Goal: Information Seeking & Learning: Learn about a topic

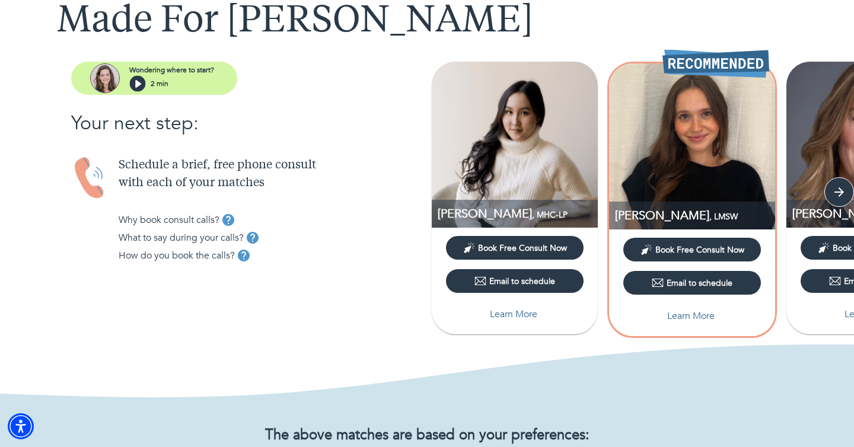
scroll to position [73, 0]
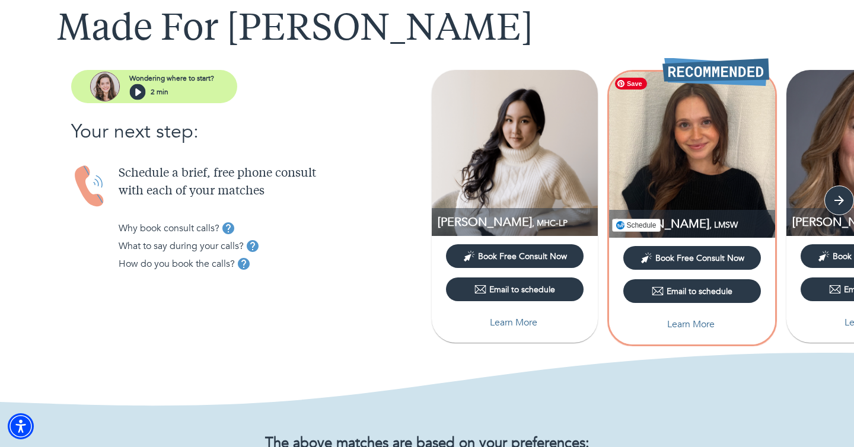
click at [685, 196] on img at bounding box center [692, 155] width 166 height 166
click at [694, 324] on p "Learn More" at bounding box center [690, 324] width 47 height 14
select select "2"
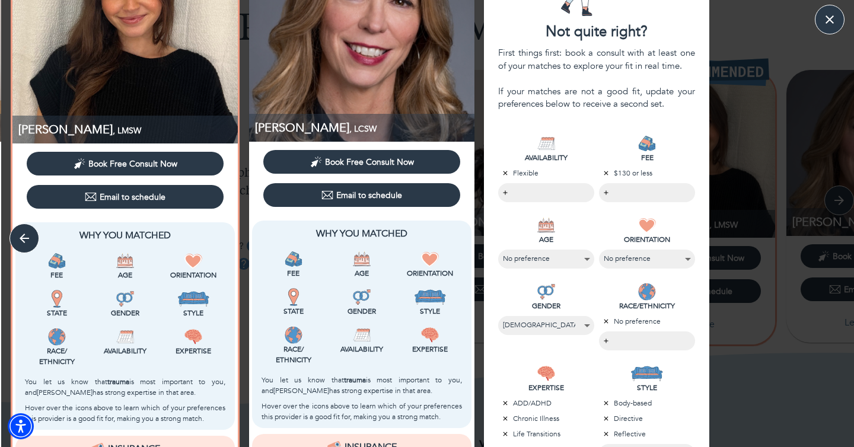
scroll to position [86, 0]
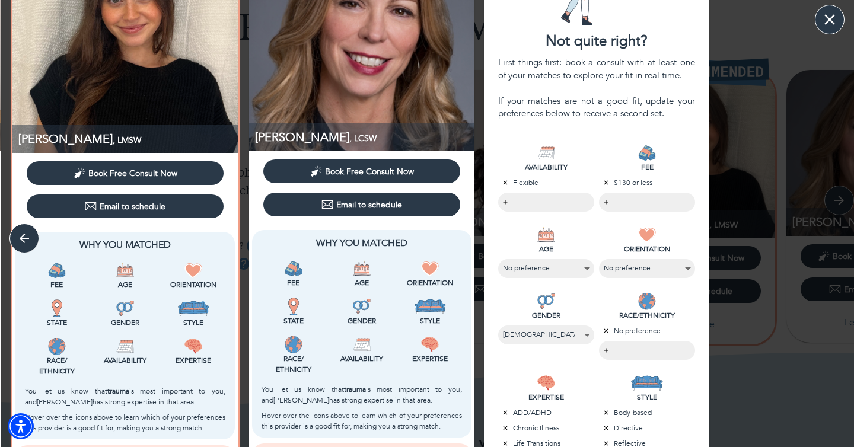
click at [830, 26] on icon "button" at bounding box center [830, 20] width 18 height 18
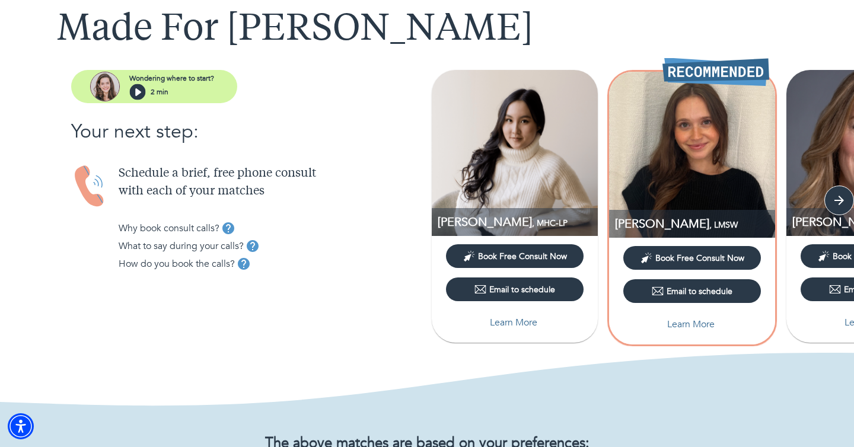
scroll to position [0, 0]
click at [709, 191] on img at bounding box center [692, 155] width 166 height 166
click at [700, 328] on p "Learn More" at bounding box center [690, 324] width 47 height 14
select select "2"
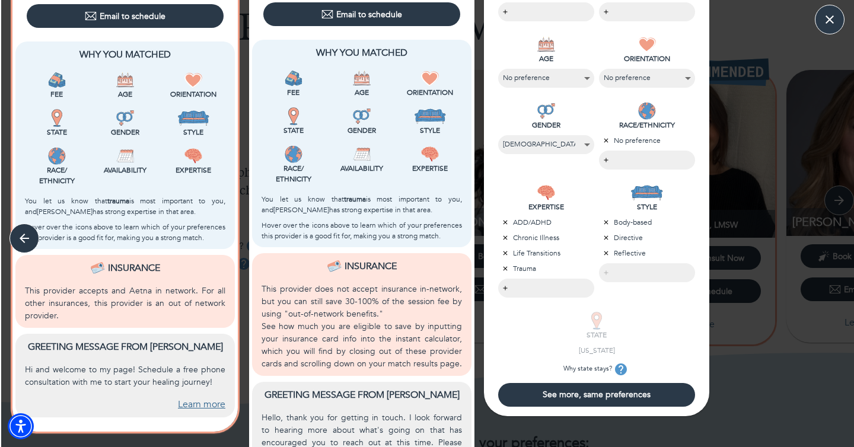
scroll to position [276, 0]
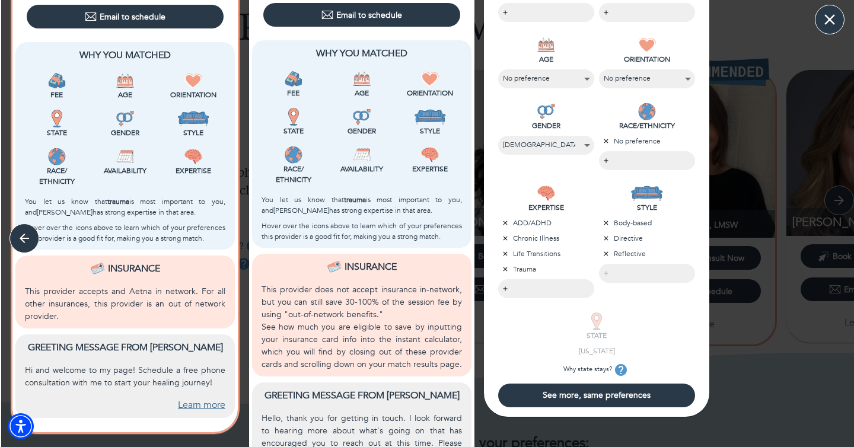
click at [833, 25] on icon "button" at bounding box center [830, 20] width 18 height 18
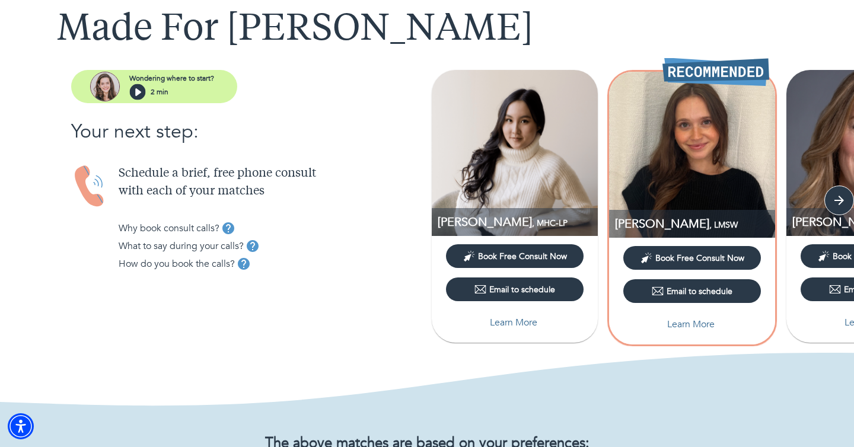
scroll to position [0, 0]
click at [559, 165] on img at bounding box center [515, 153] width 166 height 166
click at [515, 321] on p "Learn More" at bounding box center [513, 322] width 47 height 14
select select "2"
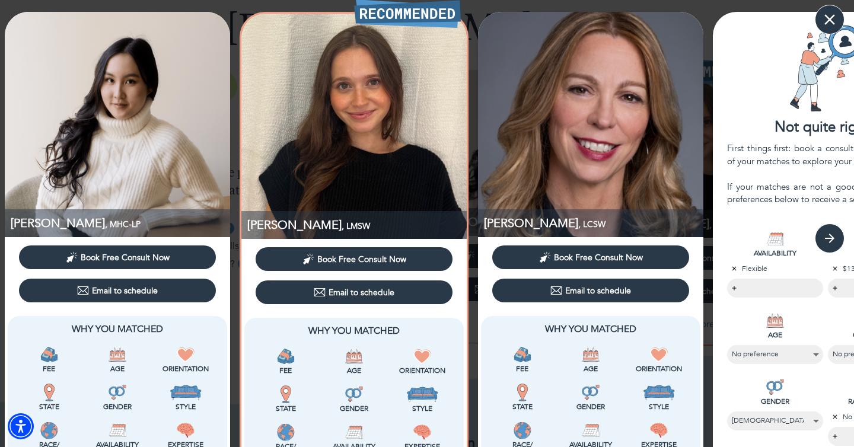
click at [827, 16] on icon "button" at bounding box center [829, 19] width 11 height 11
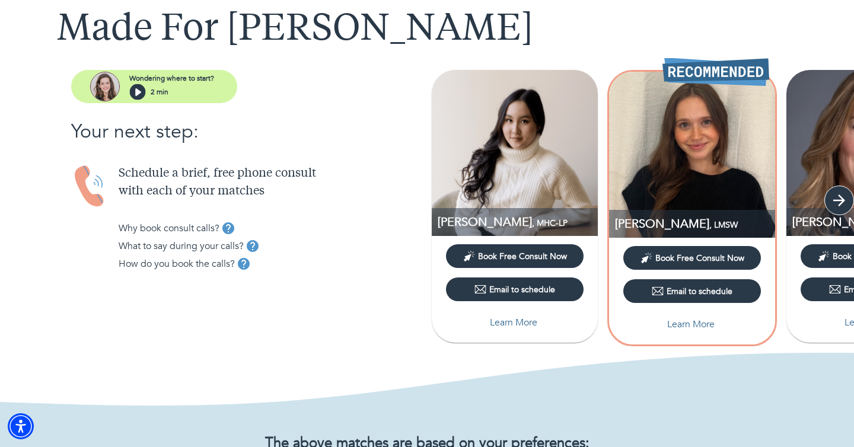
click at [843, 194] on icon "button" at bounding box center [839, 201] width 18 height 18
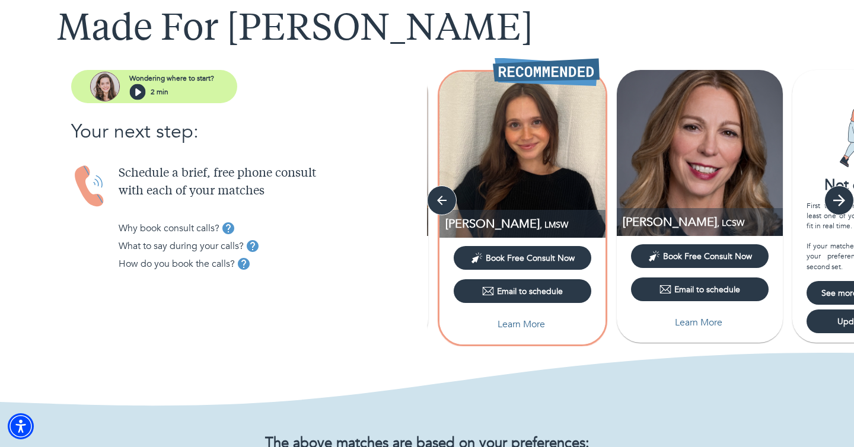
click at [843, 194] on icon "button" at bounding box center [839, 201] width 18 height 18
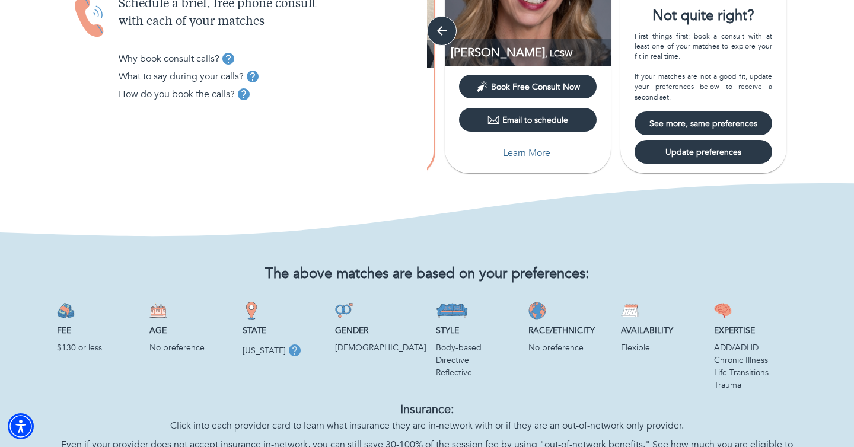
scroll to position [251, 0]
